Goal: Transaction & Acquisition: Purchase product/service

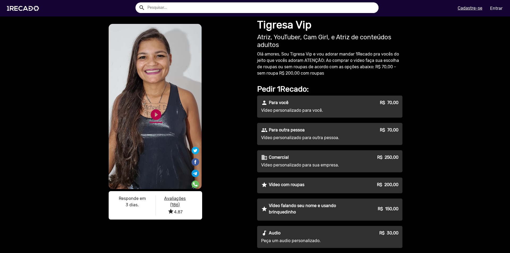
click at [158, 119] on link "play_circle_filled" at bounding box center [156, 114] width 13 height 13
click at [154, 117] on link "pause_circle" at bounding box center [156, 114] width 13 height 13
click at [290, 131] on p "Para outra pessoa" at bounding box center [287, 130] width 36 height 6
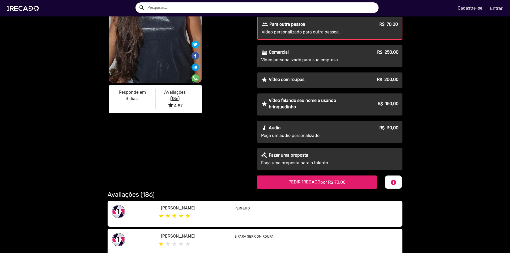
click at [321, 183] on span "por R$ 70,00" at bounding box center [333, 182] width 25 height 5
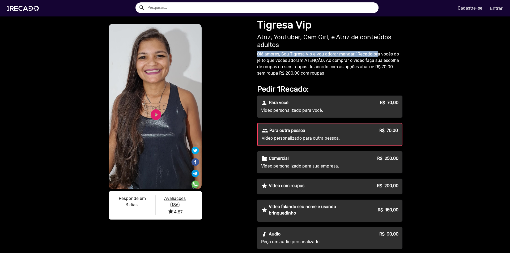
drag, startPoint x: 257, startPoint y: 54, endPoint x: 372, endPoint y: 60, distance: 115.2
click at [373, 57] on p "Olá amores, Sou Tigresa Vip e vou adorar mandar 1Recado pra vocês do jeito que …" at bounding box center [329, 64] width 145 height 26
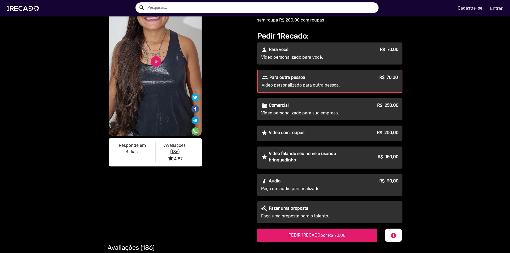
scroll to position [80, 0]
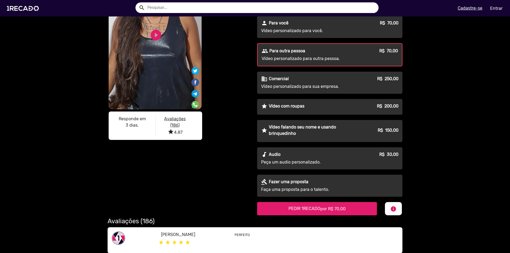
click at [297, 135] on p "Vídeo falando seu nome e usando brinquedinho" at bounding box center [313, 130] width 89 height 13
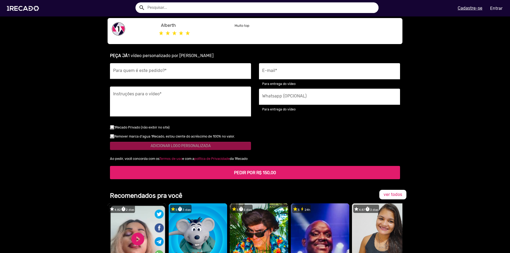
scroll to position [106, 0]
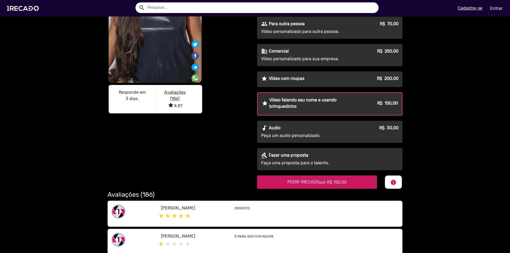
click at [336, 183] on span "por R$ 150,00" at bounding box center [333, 182] width 27 height 5
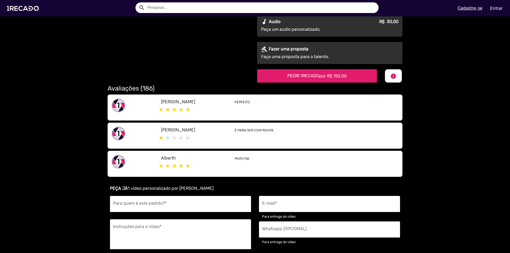
scroll to position [292, 0]
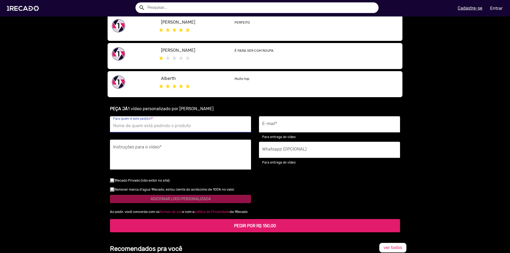
click at [133, 124] on input "Para quem é este pedido? *" at bounding box center [180, 126] width 135 height 7
